Goal: Navigation & Orientation: Find specific page/section

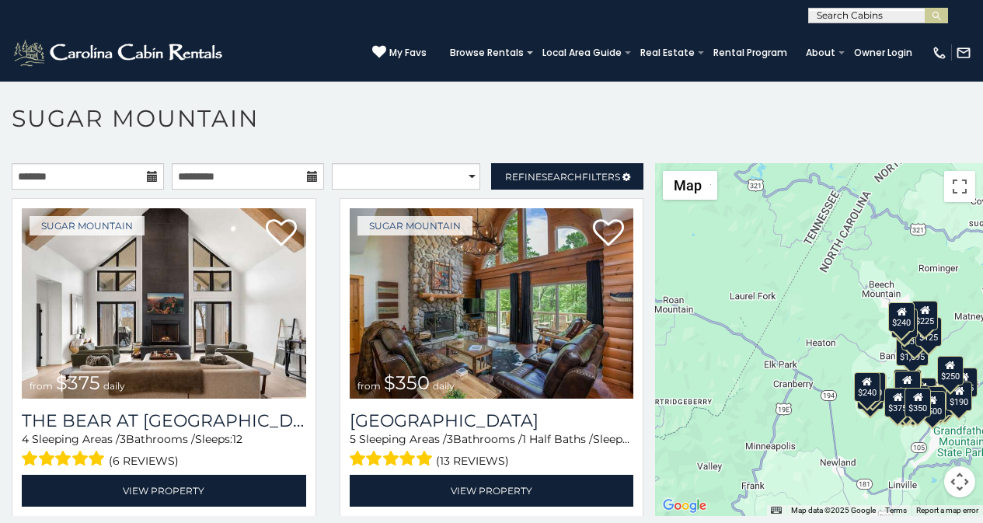
scroll to position [47, 0]
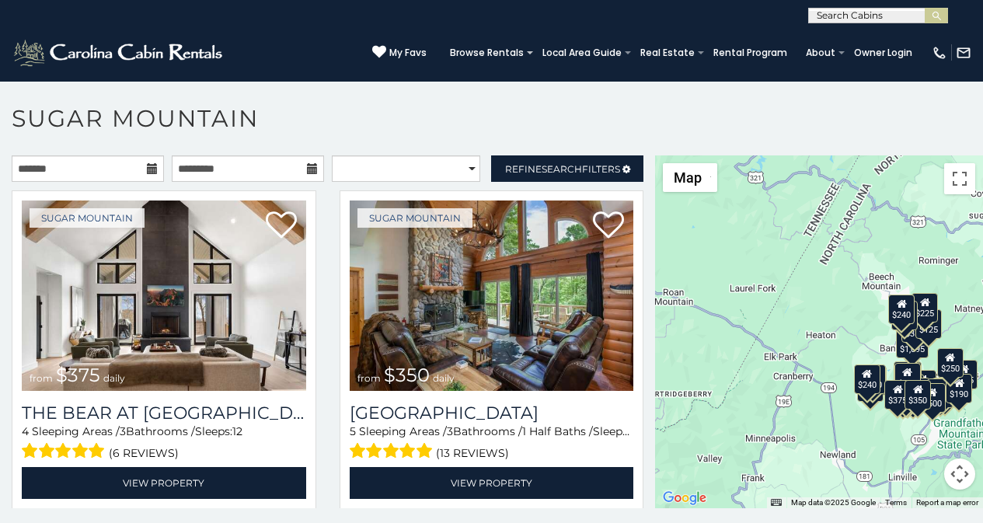
click at [371, 519] on p at bounding box center [491, 339] width 983 height 368
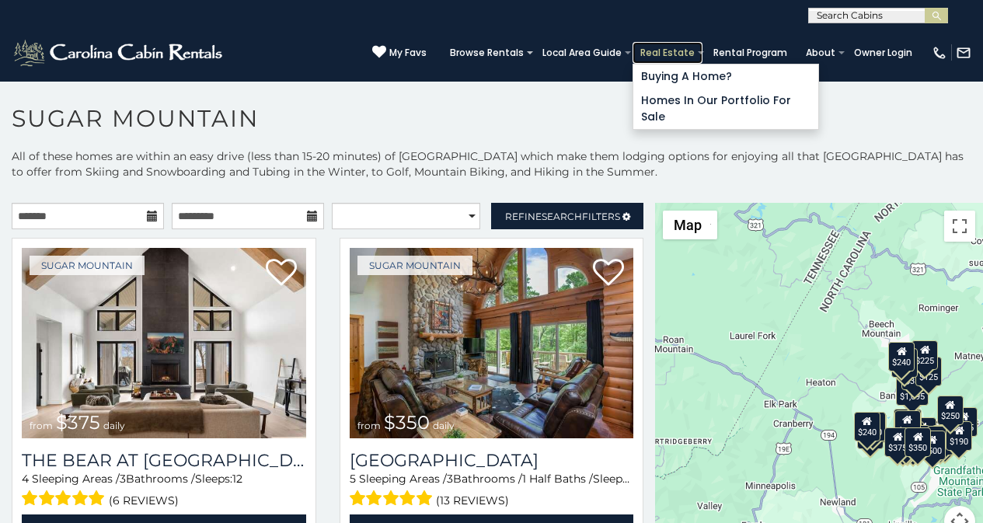
click at [687, 44] on link "Real Estate" at bounding box center [667, 53] width 70 height 22
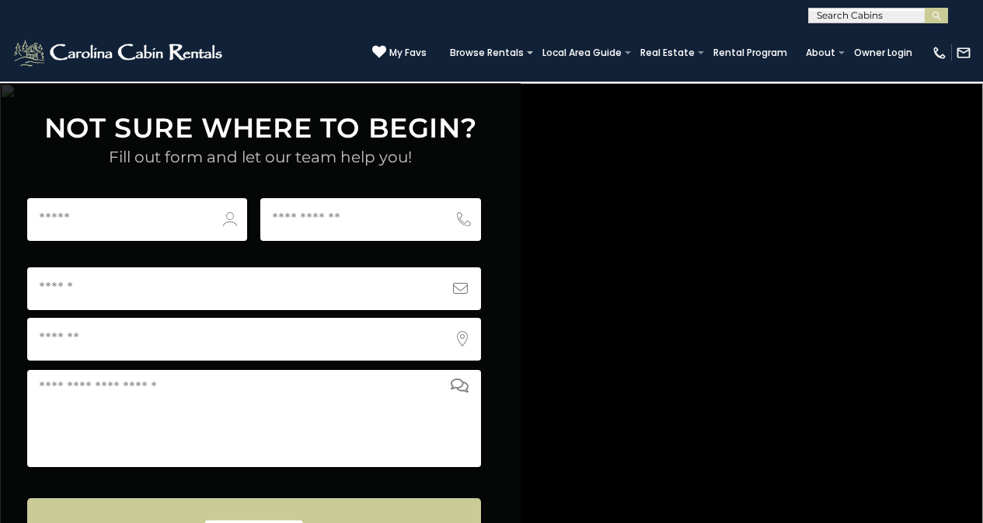
scroll to position [6096, 0]
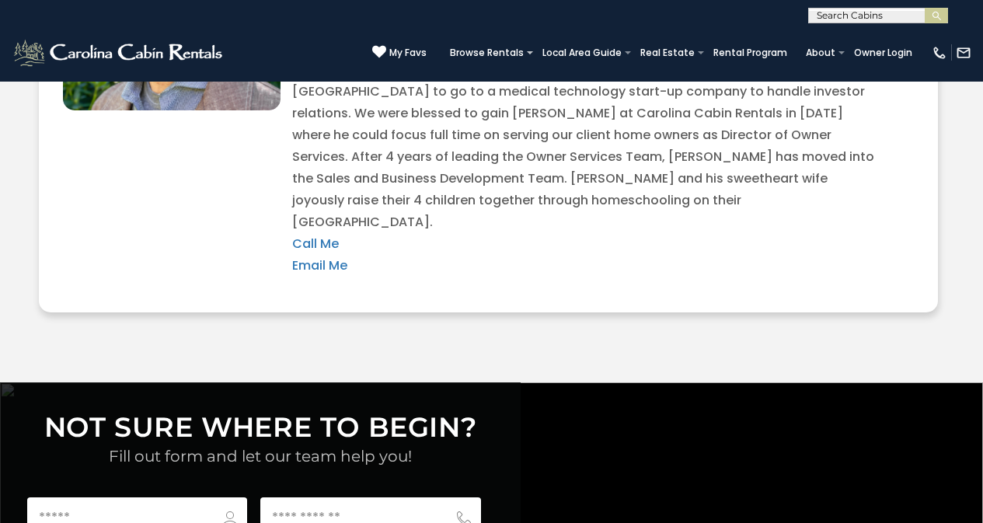
scroll to position [5740, 0]
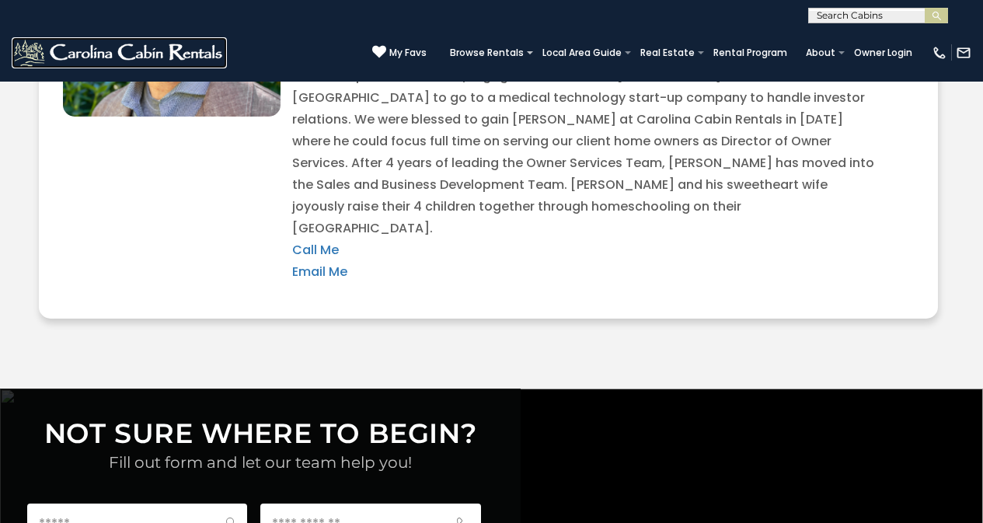
click at [30, 44] on img at bounding box center [119, 52] width 215 height 31
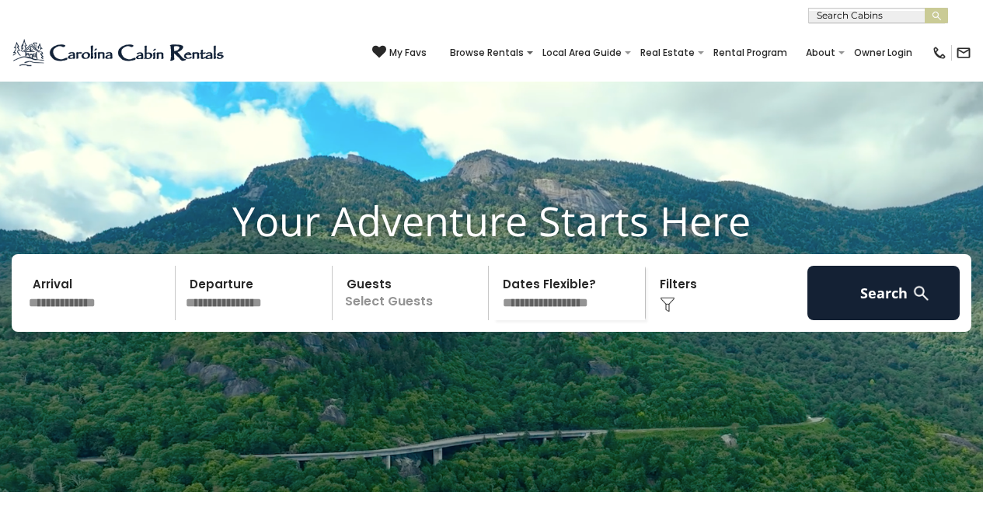
scroll to position [457, 0]
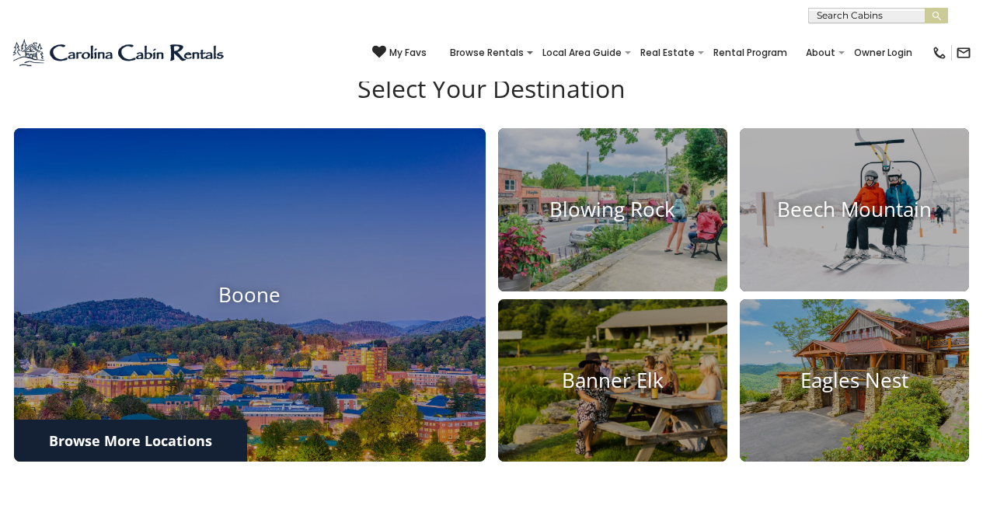
click at [524, 123] on section "Select Your Destination Boone Blowing Rock Beech Mountain Banner Elk Eagles Nes…" at bounding box center [491, 272] width 983 height 474
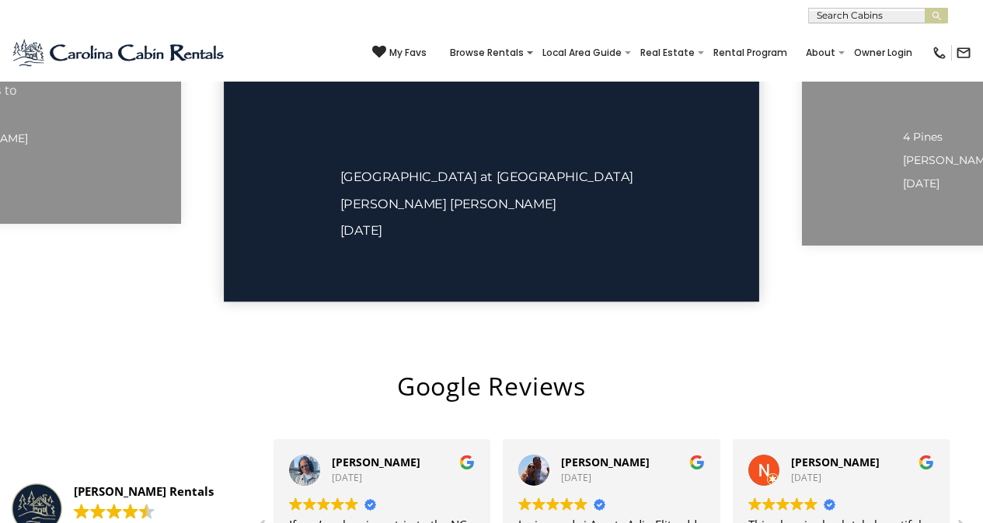
scroll to position [2850, 0]
